Goal: Task Accomplishment & Management: Complete application form

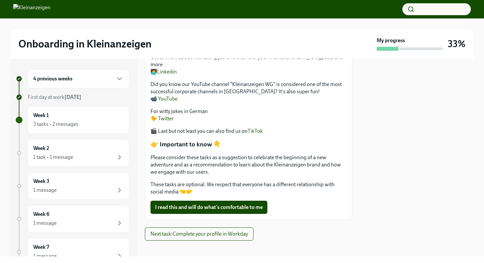
scroll to position [192, 0]
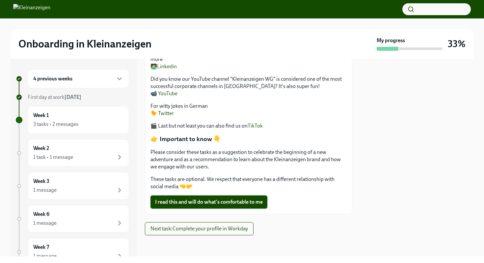
click at [184, 204] on span "I read this and will do what's comfortable to me" at bounding box center [209, 202] width 108 height 7
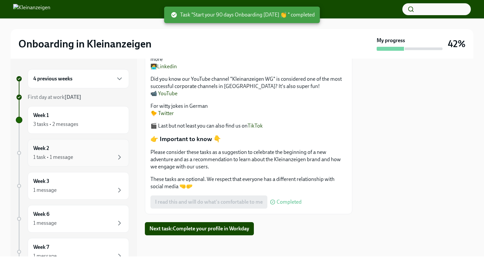
click at [96, 156] on div "1 task • 1 message" at bounding box center [78, 157] width 90 height 8
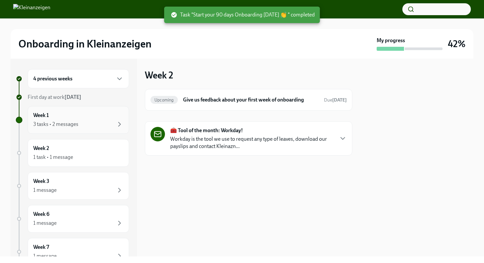
click at [86, 123] on div "3 tasks • 2 messages" at bounding box center [78, 124] width 90 height 8
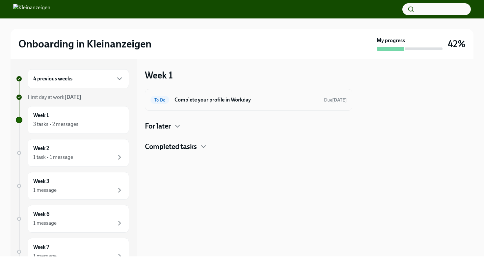
click at [217, 102] on h6 "Complete your profile in Workday" at bounding box center [247, 99] width 144 height 7
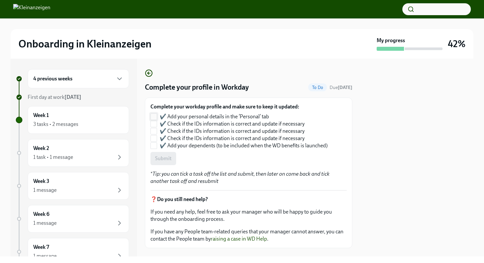
click at [155, 117] on input "✔️ Add your personal details in the ‘Personal’ tab" at bounding box center [154, 117] width 6 height 6
click at [155, 116] on input "✔️ Add your personal details in the ‘Personal’ tab" at bounding box center [154, 117] width 6 height 6
checkbox input "false"
